Goal: Transaction & Acquisition: Purchase product/service

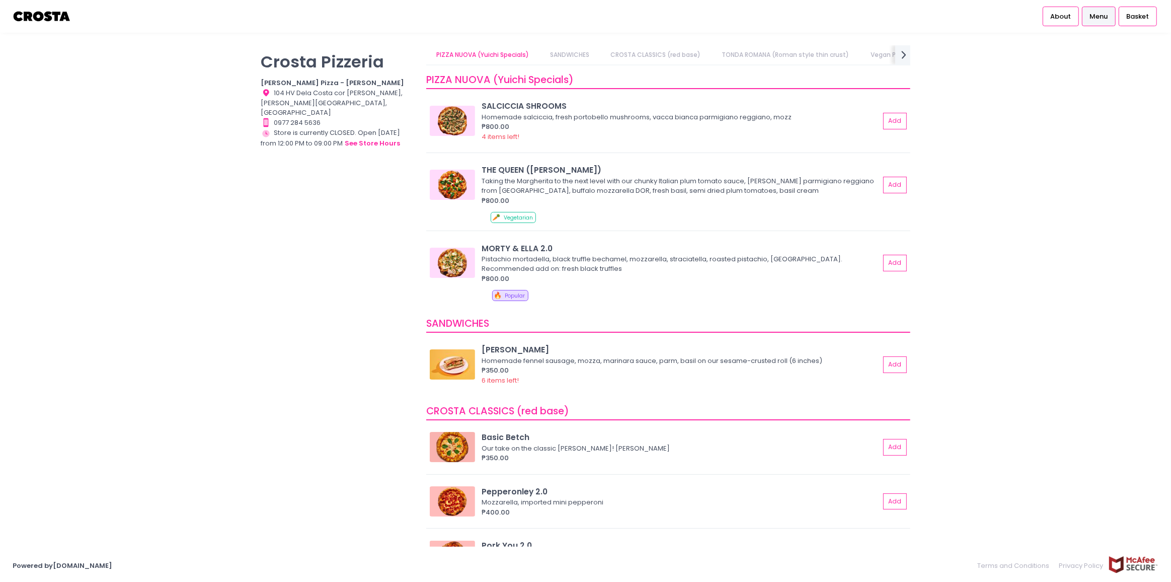
click at [1093, 18] on span "Menu" at bounding box center [1098, 17] width 18 height 10
click at [62, 19] on img at bounding box center [42, 17] width 59 height 18
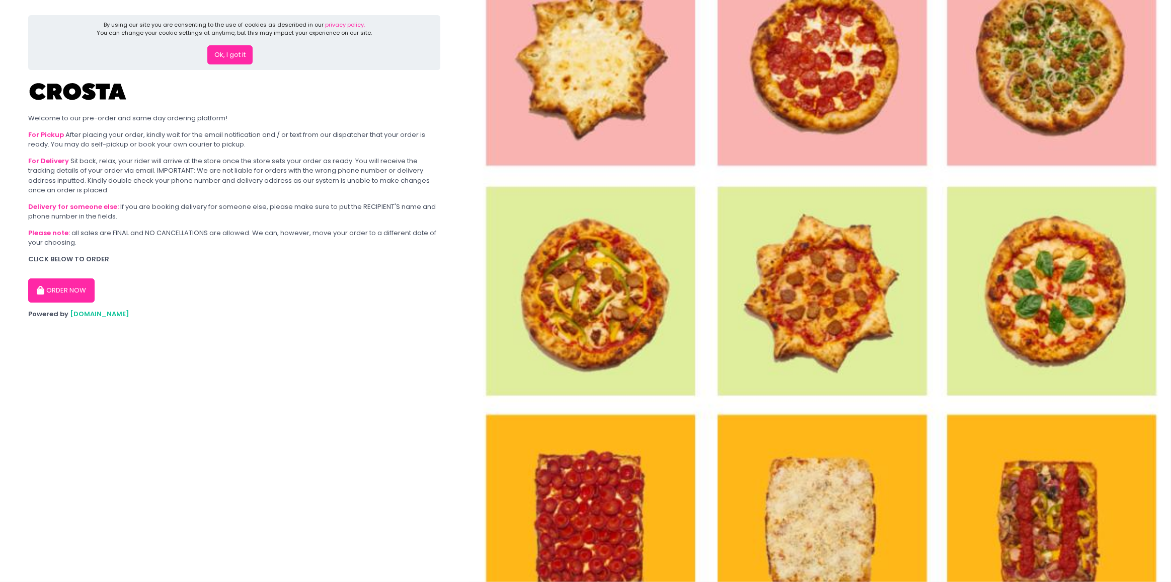
click at [234, 60] on button "Ok, I got it" at bounding box center [229, 54] width 45 height 19
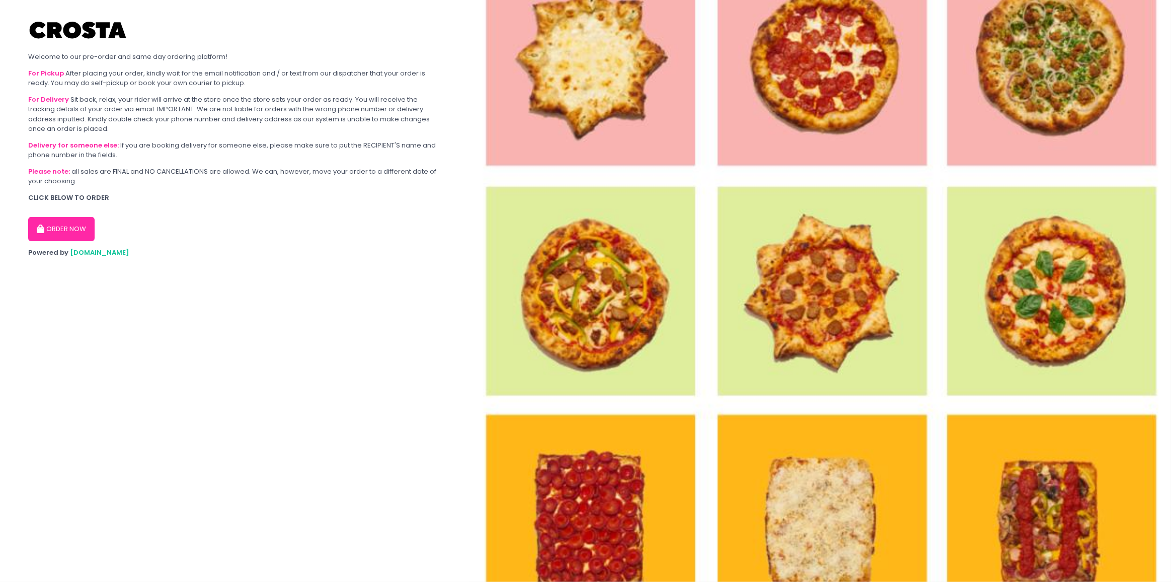
click at [55, 225] on button "ORDER NOW" at bounding box center [61, 229] width 66 height 24
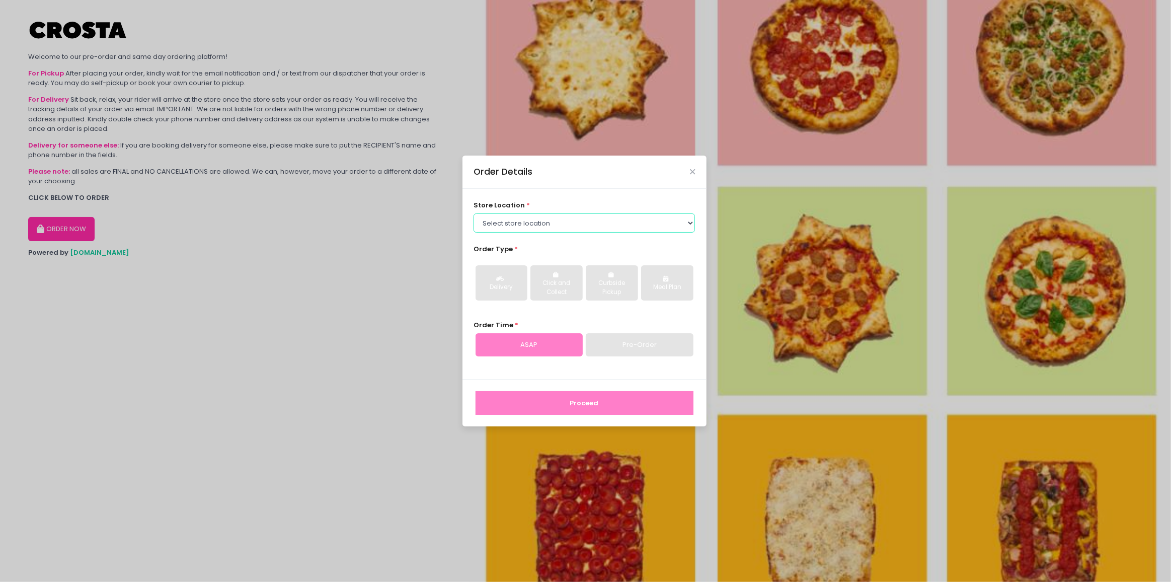
click at [532, 224] on select "Select store location [PERSON_NAME] Pizza - [PERSON_NAME] Pizza - [GEOGRAPHIC_D…" at bounding box center [583, 222] width 221 height 19
select select "65090bae48156caed44a5eb4"
click at [473, 213] on select "Select store location [PERSON_NAME] Pizza - [PERSON_NAME] Pizza - [GEOGRAPHIC_D…" at bounding box center [583, 222] width 221 height 19
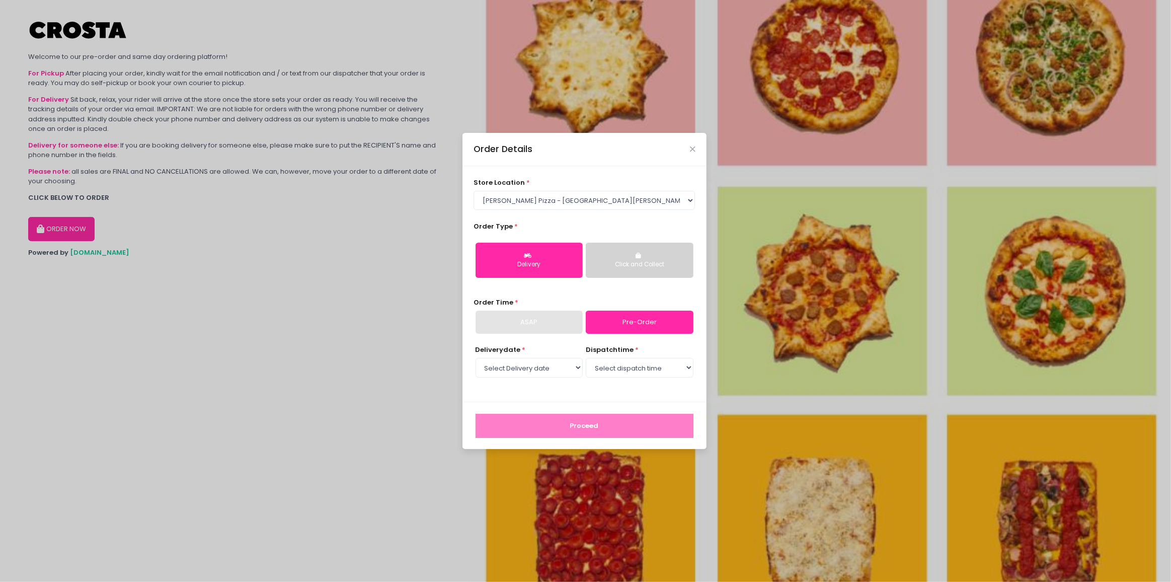
click at [633, 314] on link "Pre-Order" at bounding box center [639, 321] width 107 height 23
click at [540, 376] on select "Select Delivery date [DATE] [DATE] [DATE] [DATE] [DATE] [DATE]" at bounding box center [528, 367] width 107 height 19
drag, startPoint x: 543, startPoint y: 374, endPoint x: 542, endPoint y: 380, distance: 6.6
click at [543, 374] on select "Select Delivery date [DATE] [DATE] [DATE] [DATE] [DATE] [DATE]" at bounding box center [528, 367] width 107 height 19
click at [542, 370] on select "Select Delivery date [DATE] [DATE] [DATE] [DATE] [DATE] [DATE]" at bounding box center [528, 367] width 107 height 19
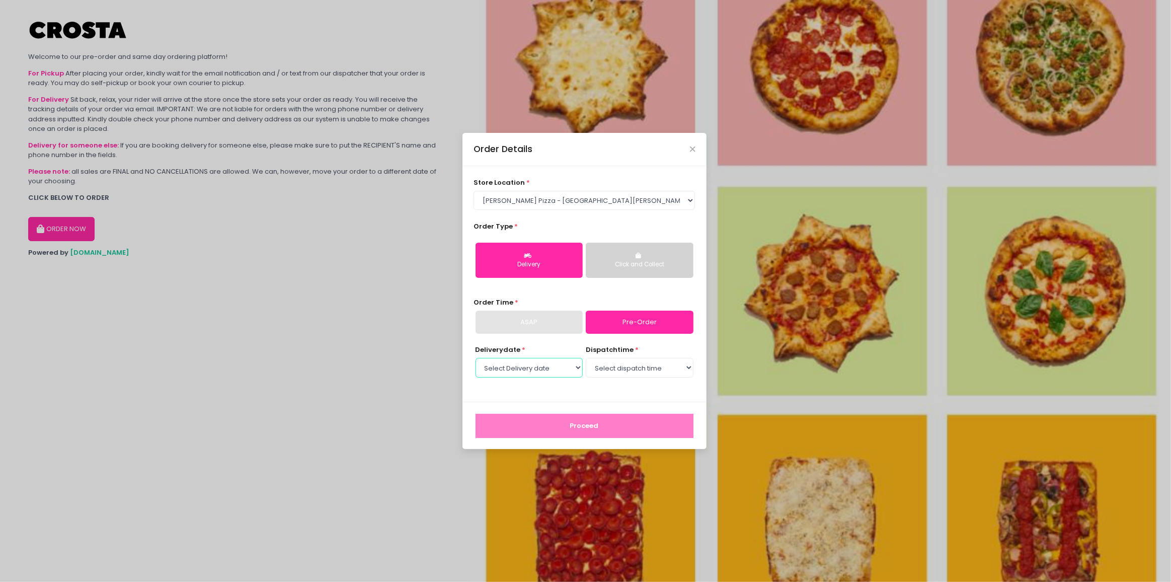
select select "[DATE]"
click at [475, 358] on select "Select Delivery date [DATE] [DATE] [DATE] [DATE] [DATE] [DATE]" at bounding box center [528, 367] width 107 height 19
click at [628, 369] on select "Select dispatch time 12:30 PM - 01:00 PM 01:00 PM - 01:30 PM 01:30 PM - 02:00 P…" at bounding box center [639, 367] width 107 height 19
select select "12:30"
click at [586, 358] on select "Select dispatch time 12:30 PM - 01:00 PM 01:00 PM - 01:30 PM 01:30 PM - 02:00 P…" at bounding box center [639, 367] width 107 height 19
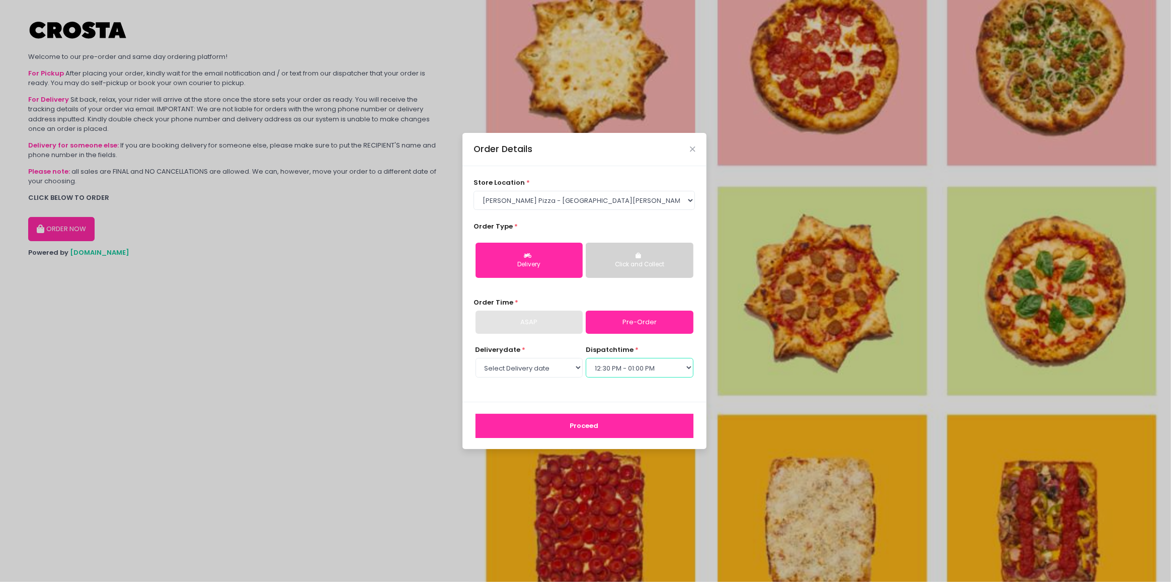
click at [624, 360] on select "Select dispatch time 12:30 PM - 01:00 PM 01:00 PM - 01:30 PM 01:30 PM - 02:00 P…" at bounding box center [639, 367] width 107 height 19
click at [586, 358] on select "Select dispatch time 12:30 PM - 01:00 PM 01:00 PM - 01:30 PM 01:30 PM - 02:00 P…" at bounding box center [639, 367] width 107 height 19
click at [586, 421] on button "Proceed" at bounding box center [584, 426] width 218 height 24
